Goal: Task Accomplishment & Management: Complete application form

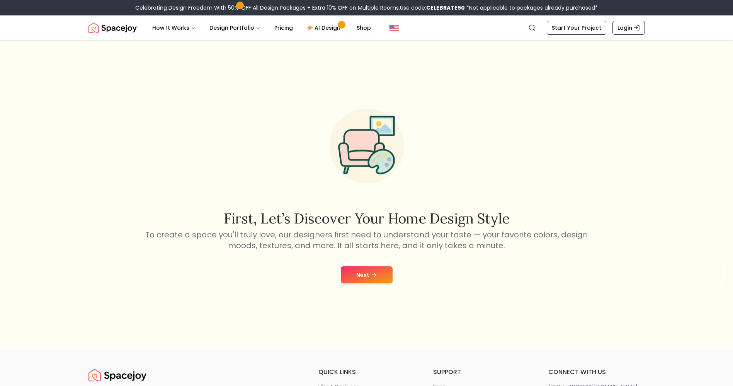
click at [375, 276] on icon at bounding box center [374, 275] width 6 height 6
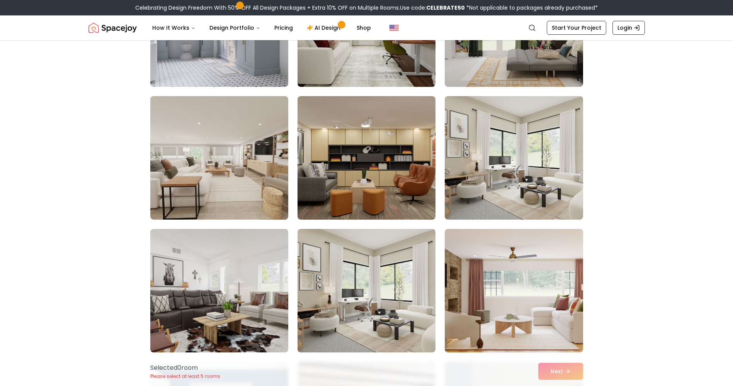
scroll to position [283, 0]
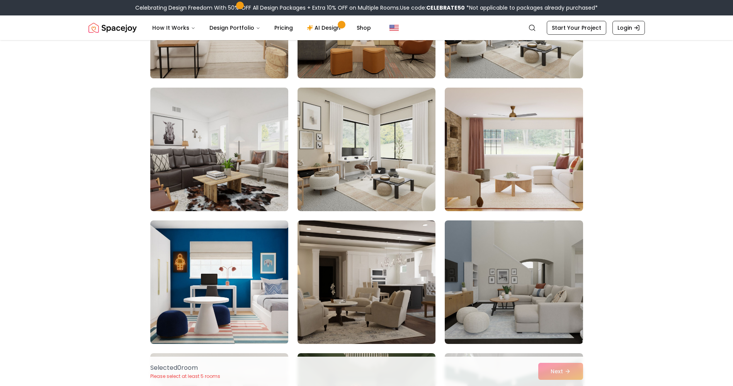
click at [257, 59] on img at bounding box center [219, 17] width 145 height 130
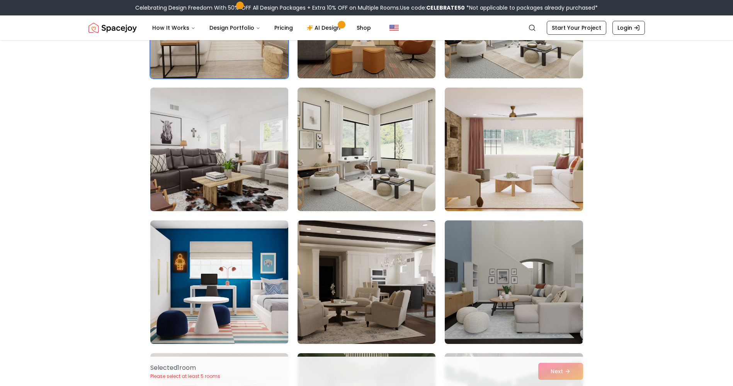
click at [238, 143] on img at bounding box center [219, 150] width 145 height 130
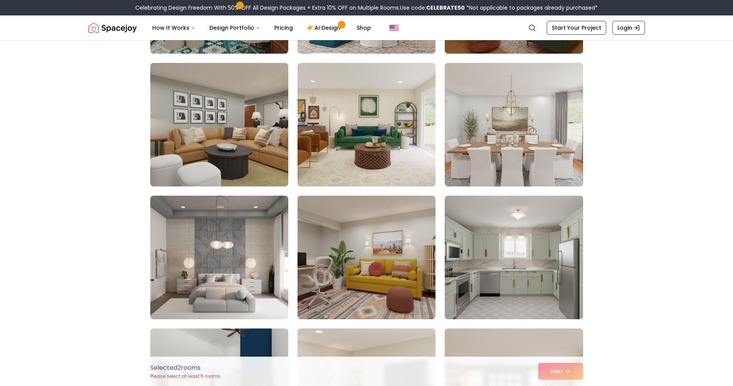
scroll to position [2974, 0]
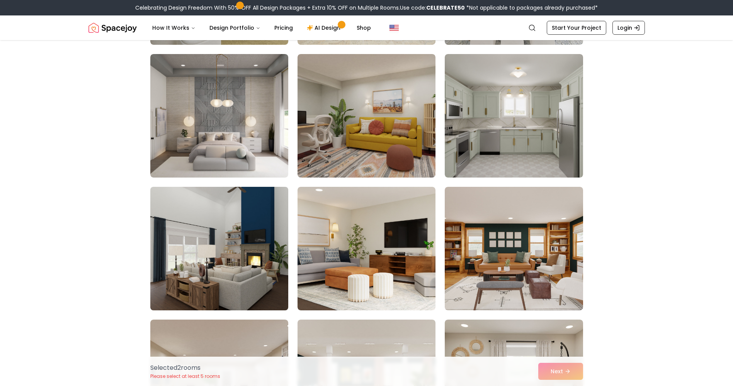
click at [255, 256] on img at bounding box center [219, 249] width 145 height 130
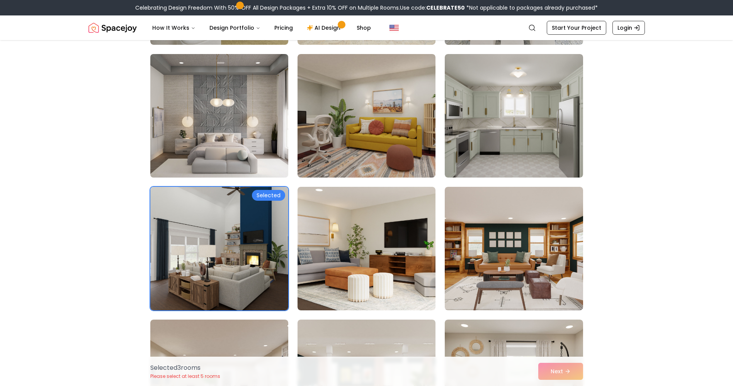
click at [232, 114] on img at bounding box center [219, 116] width 145 height 130
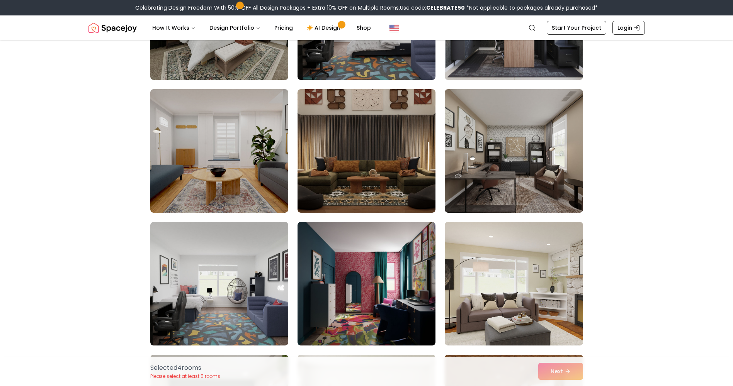
scroll to position [2266, 0]
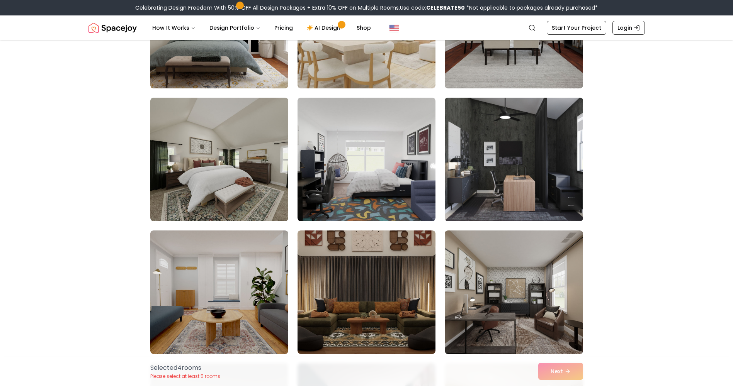
click at [525, 156] on img at bounding box center [513, 160] width 145 height 130
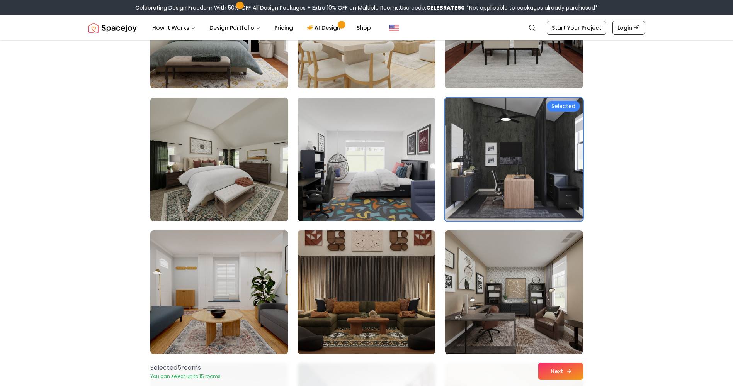
click at [553, 368] on button "Next" at bounding box center [560, 371] width 45 height 17
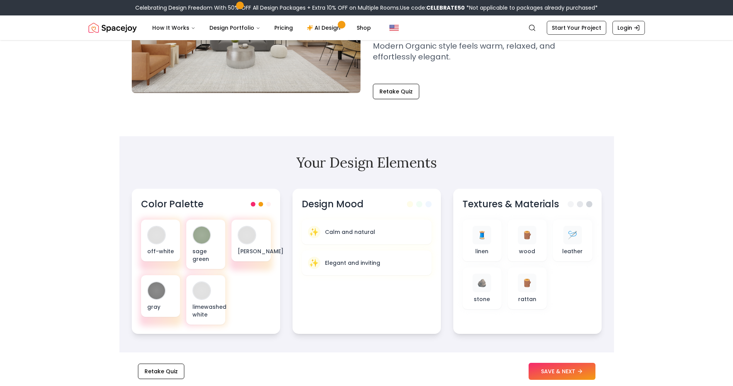
scroll to position [283, 0]
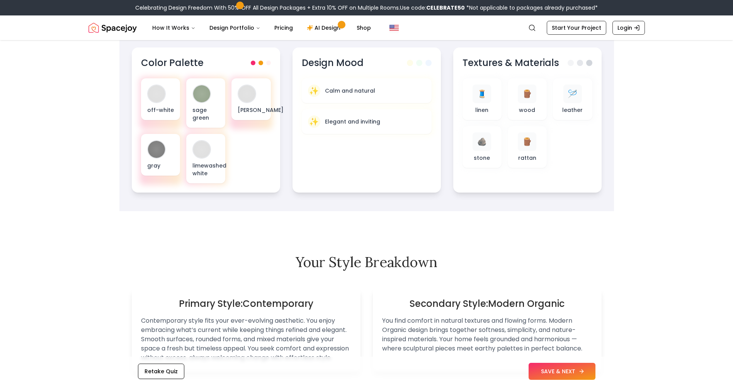
click at [559, 374] on button "SAVE & NEXT" at bounding box center [561, 371] width 67 height 17
